Goal: Check status: Check status

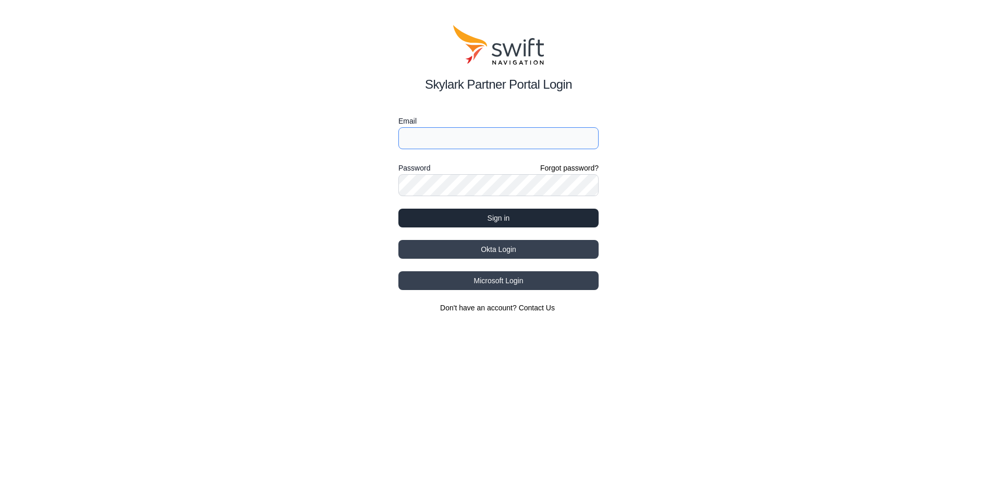
type input "[EMAIL_ADDRESS][DOMAIN_NAME]"
click at [553, 218] on button "Sign in" at bounding box center [498, 218] width 200 height 19
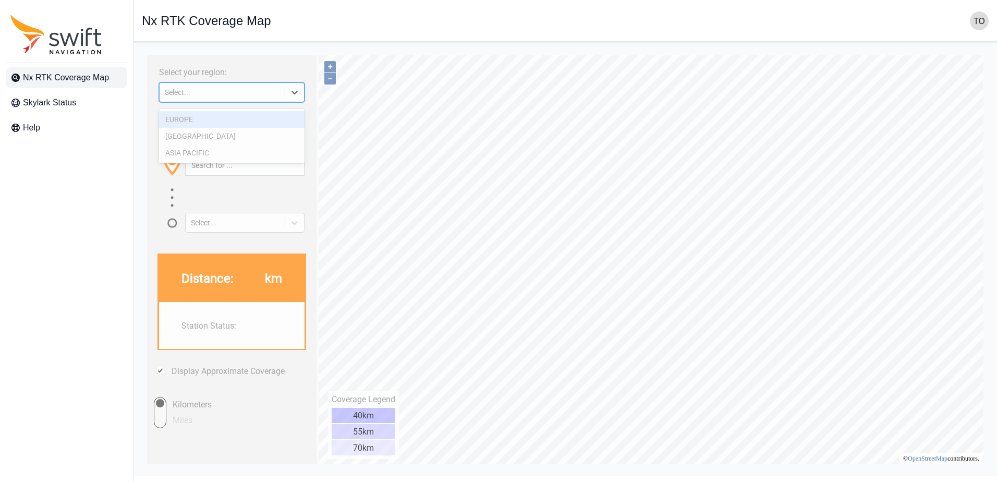
click at [293, 97] on icon at bounding box center [294, 92] width 10 height 10
click at [254, 150] on div "ASIA PACIFIC" at bounding box center [231, 152] width 145 height 17
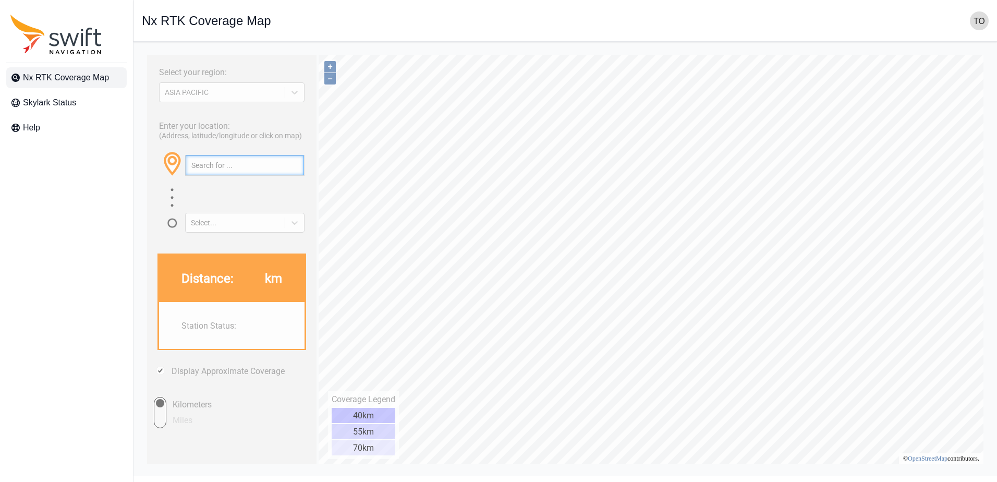
click at [249, 167] on input "text" at bounding box center [245, 165] width 118 height 20
paste input "38.15054077009536, 140.85667688283752"
type input "38.15054077009536, 140.85667688283752"
